Goal: Task Accomplishment & Management: Complete application form

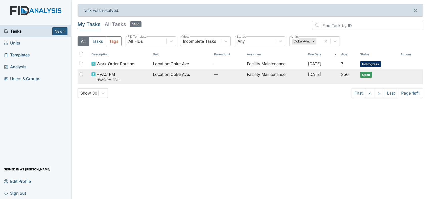
click at [156, 73] on span "Location : [GEOGRAPHIC_DATA]." at bounding box center [171, 74] width 37 height 6
click at [114, 77] on span "HVAC PM HVAC PM FALL" at bounding box center [109, 76] width 24 height 11
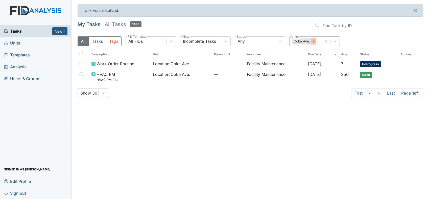
click at [311, 40] on div at bounding box center [314, 41] width 6 height 7
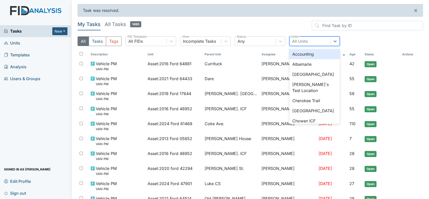
click at [295, 40] on div "All Units" at bounding box center [300, 41] width 16 height 6
type input "co"
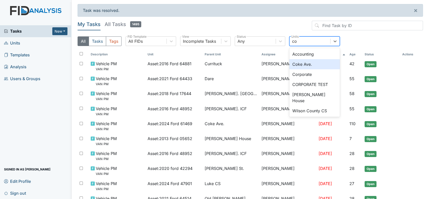
click at [299, 65] on div "Coke Ave." at bounding box center [315, 64] width 51 height 10
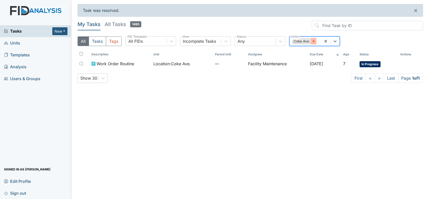
click at [315, 41] on icon at bounding box center [314, 41] width 4 height 4
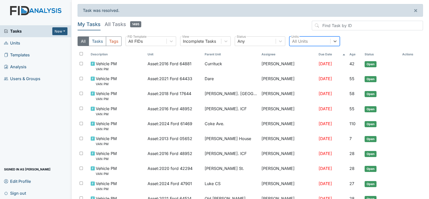
click at [299, 43] on div "All Units" at bounding box center [300, 41] width 16 height 6
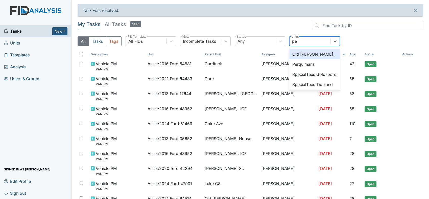
type input "per"
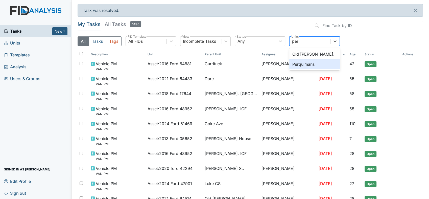
click at [297, 64] on div "Perquimans" at bounding box center [315, 64] width 51 height 10
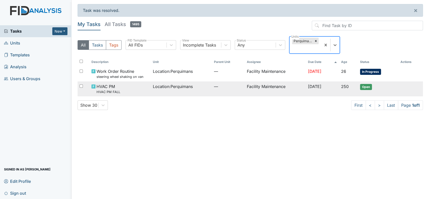
click at [267, 87] on td "Facility Maintenance" at bounding box center [275, 88] width 61 height 15
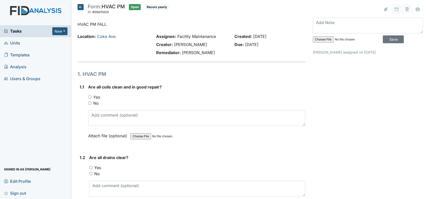
click at [89, 96] on input "Yes" at bounding box center [89, 96] width 3 height 3
radio input "true"
click at [93, 167] on div "Yes" at bounding box center [197, 168] width 216 height 6
click at [94, 167] on div "Yes" at bounding box center [197, 168] width 216 height 6
click at [94, 166] on div "Yes" at bounding box center [197, 168] width 216 height 6
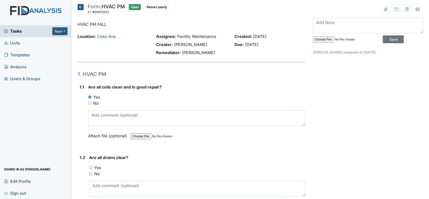
click at [94, 166] on div "Yes" at bounding box center [197, 168] width 216 height 6
drag, startPoint x: 94, startPoint y: 166, endPoint x: 86, endPoint y: 165, distance: 7.4
click at [86, 165] on div "1.2 Are all drains clear? You must select one of the below options. Yes No Atta…" at bounding box center [192, 186] width 228 height 62
click at [91, 165] on div "Yes" at bounding box center [197, 168] width 216 height 6
click at [91, 167] on input "Yes" at bounding box center [90, 167] width 3 height 3
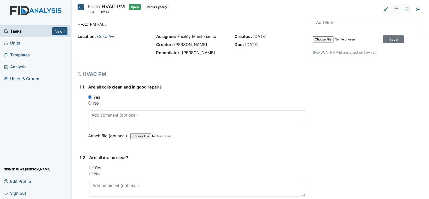
radio input "true"
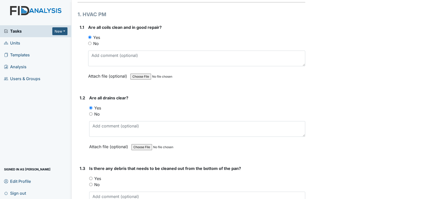
scroll to position [90, 0]
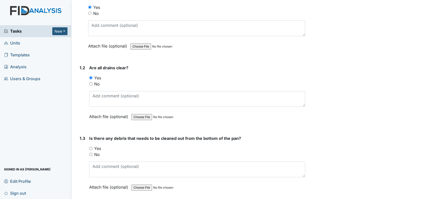
click at [91, 155] on div "No" at bounding box center [197, 154] width 216 height 6
click at [91, 154] on input "No" at bounding box center [90, 154] width 3 height 3
radio input "true"
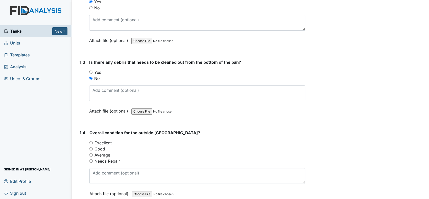
scroll to position [168, 0]
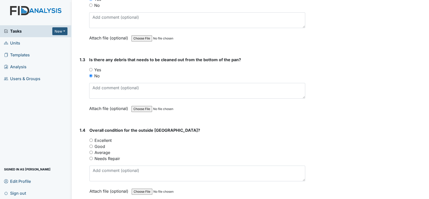
click at [91, 139] on input "Excellent" at bounding box center [91, 140] width 3 height 3
radio input "true"
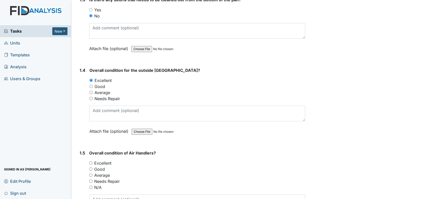
scroll to position [258, 0]
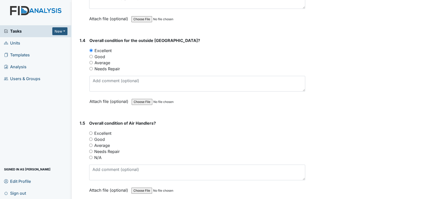
click at [91, 131] on input "Excellent" at bounding box center [90, 132] width 3 height 3
radio input "true"
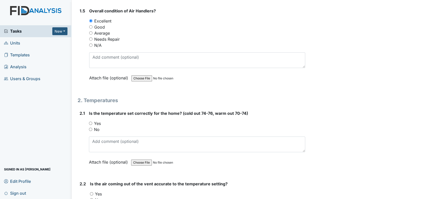
scroll to position [397, 0]
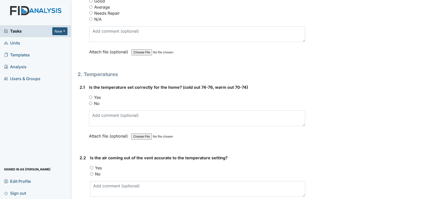
click at [90, 96] on input "Yes" at bounding box center [90, 97] width 3 height 3
radio input "true"
click at [92, 166] on input "Yes" at bounding box center [91, 167] width 3 height 3
radio input "true"
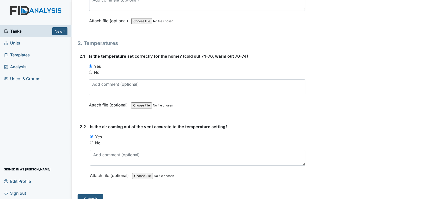
scroll to position [435, 0]
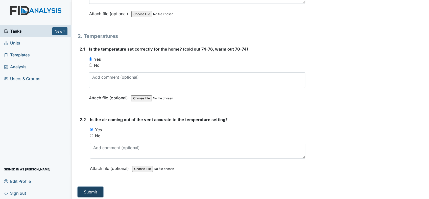
click at [87, 189] on button "Submit" at bounding box center [91, 192] width 26 height 10
click at [84, 189] on button "Submit" at bounding box center [91, 192] width 26 height 10
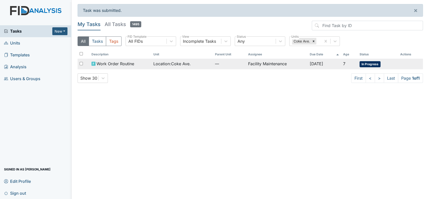
click at [159, 64] on span "Location : Coke Ave." at bounding box center [171, 64] width 37 height 6
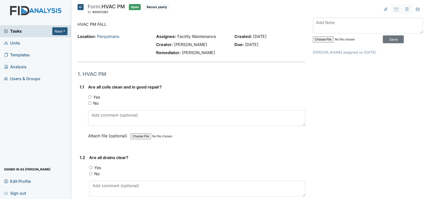
click at [90, 97] on input "Yes" at bounding box center [89, 96] width 3 height 3
radio input "true"
click at [90, 167] on input "Yes" at bounding box center [90, 167] width 3 height 3
radio input "true"
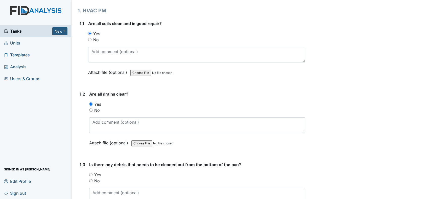
scroll to position [112, 0]
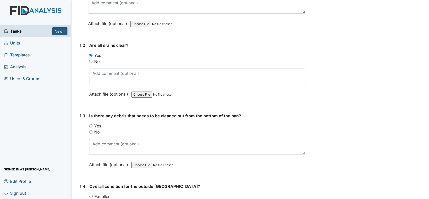
click at [91, 130] on input "No" at bounding box center [90, 131] width 3 height 3
radio input "true"
click at [91, 196] on input "Excellent" at bounding box center [91, 196] width 3 height 3
radio input "true"
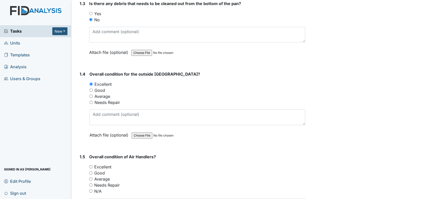
scroll to position [232, 0]
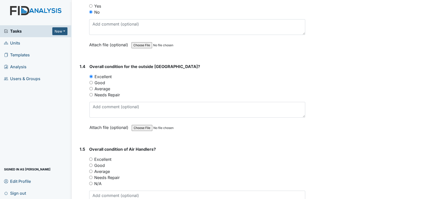
click at [89, 161] on div "1.5 Overall condition of Air Handlers? You must select one of the below options…" at bounding box center [192, 186] width 228 height 81
click at [90, 158] on input "Excellent" at bounding box center [90, 159] width 3 height 3
radio input "true"
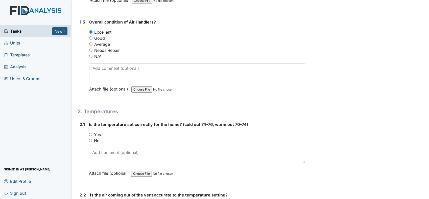
scroll to position [386, 0]
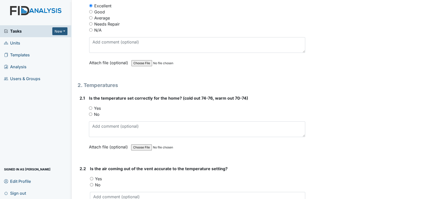
click at [91, 106] on input "Yes" at bounding box center [90, 107] width 3 height 3
radio input "true"
click at [91, 177] on input "Yes" at bounding box center [91, 178] width 3 height 3
radio input "true"
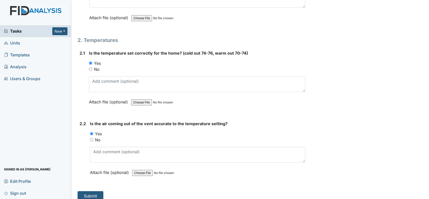
scroll to position [435, 0]
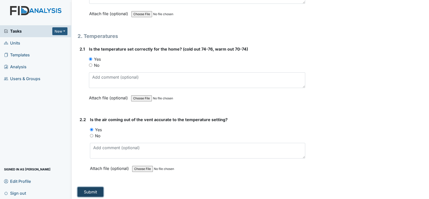
click at [88, 189] on button "Submit" at bounding box center [91, 192] width 26 height 10
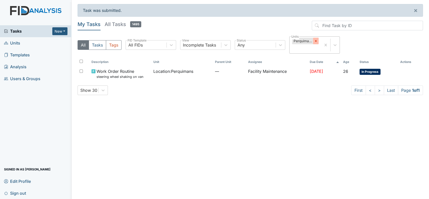
click at [315, 40] on icon at bounding box center [316, 41] width 4 height 4
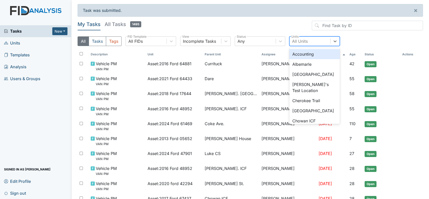
click at [315, 40] on div "All Units" at bounding box center [310, 41] width 41 height 9
click at [302, 62] on div "Albemarle" at bounding box center [315, 64] width 51 height 10
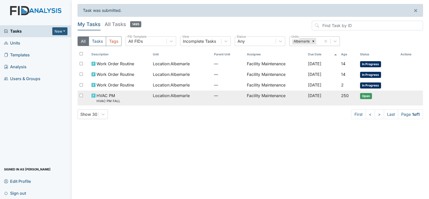
click at [253, 94] on td "Facility Maintenance" at bounding box center [275, 98] width 61 height 15
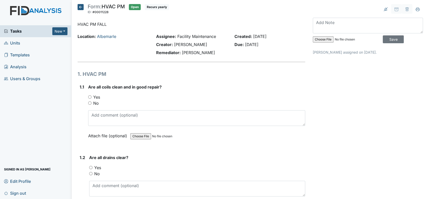
click at [90, 96] on input "Yes" at bounding box center [89, 96] width 3 height 3
radio input "true"
click at [91, 167] on input "Yes" at bounding box center [90, 167] width 3 height 3
radio input "true"
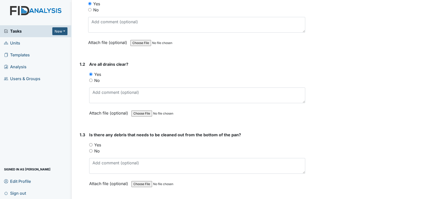
scroll to position [116, 0]
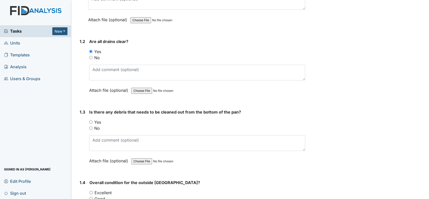
click at [90, 127] on input "No" at bounding box center [90, 127] width 3 height 3
radio input "true"
click at [91, 191] on input "Excellent" at bounding box center [91, 192] width 3 height 3
radio input "true"
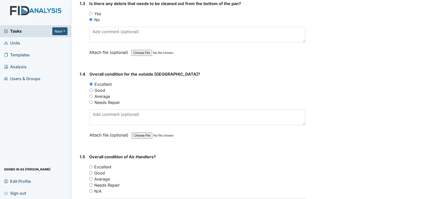
scroll to position [247, 0]
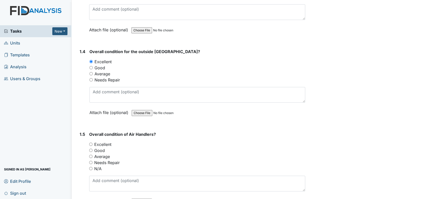
click at [90, 143] on input "Excellent" at bounding box center [90, 144] width 3 height 3
radio input "true"
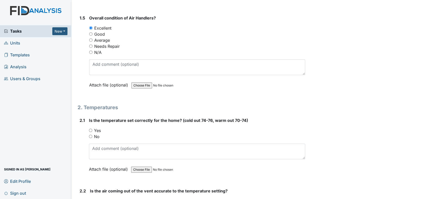
scroll to position [386, 0]
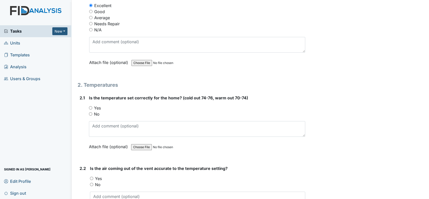
click at [90, 106] on input "Yes" at bounding box center [90, 107] width 3 height 3
radio input "true"
click at [91, 178] on input "Yes" at bounding box center [91, 178] width 3 height 3
radio input "true"
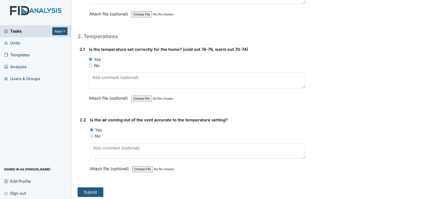
scroll to position [435, 0]
click at [92, 188] on button "Submit" at bounding box center [91, 192] width 26 height 10
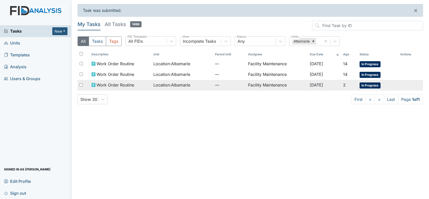
click at [111, 83] on span "Work Order Routine" at bounding box center [116, 85] width 38 height 6
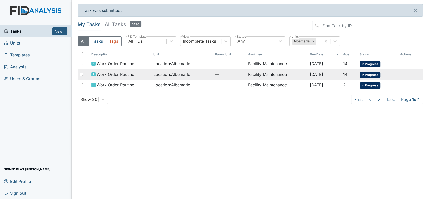
click at [103, 73] on span "Work Order Routine" at bounding box center [116, 74] width 38 height 6
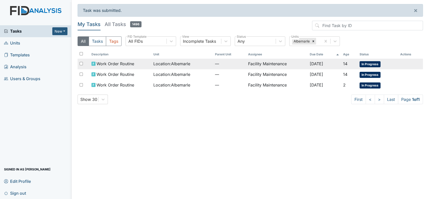
click at [174, 63] on span "Location : [GEOGRAPHIC_DATA]" at bounding box center [171, 64] width 37 height 6
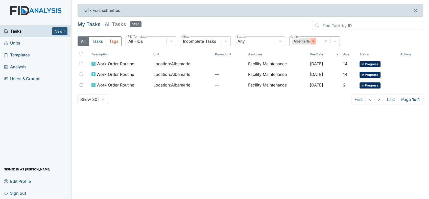
click at [313, 40] on icon at bounding box center [314, 41] width 4 height 4
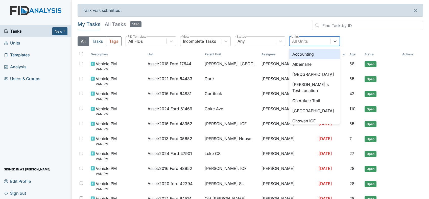
click at [304, 41] on div "All Units" at bounding box center [300, 41] width 16 height 6
click at [298, 119] on div "Chowan ICF" at bounding box center [315, 121] width 51 height 10
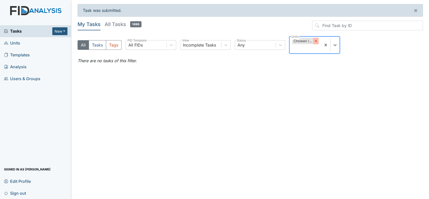
click at [316, 40] on icon at bounding box center [316, 41] width 2 height 2
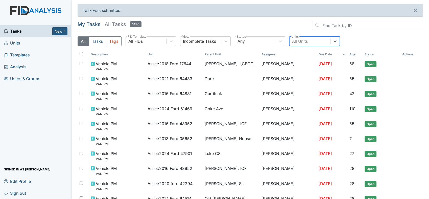
click at [324, 40] on div "All Units" at bounding box center [310, 41] width 41 height 9
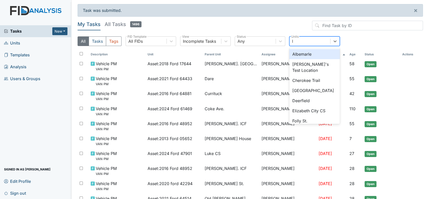
type input "lu"
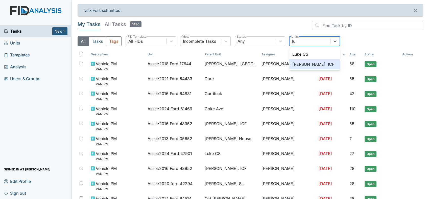
click at [310, 63] on div "[PERSON_NAME]. ICF" at bounding box center [315, 64] width 51 height 10
